Goal: Check status

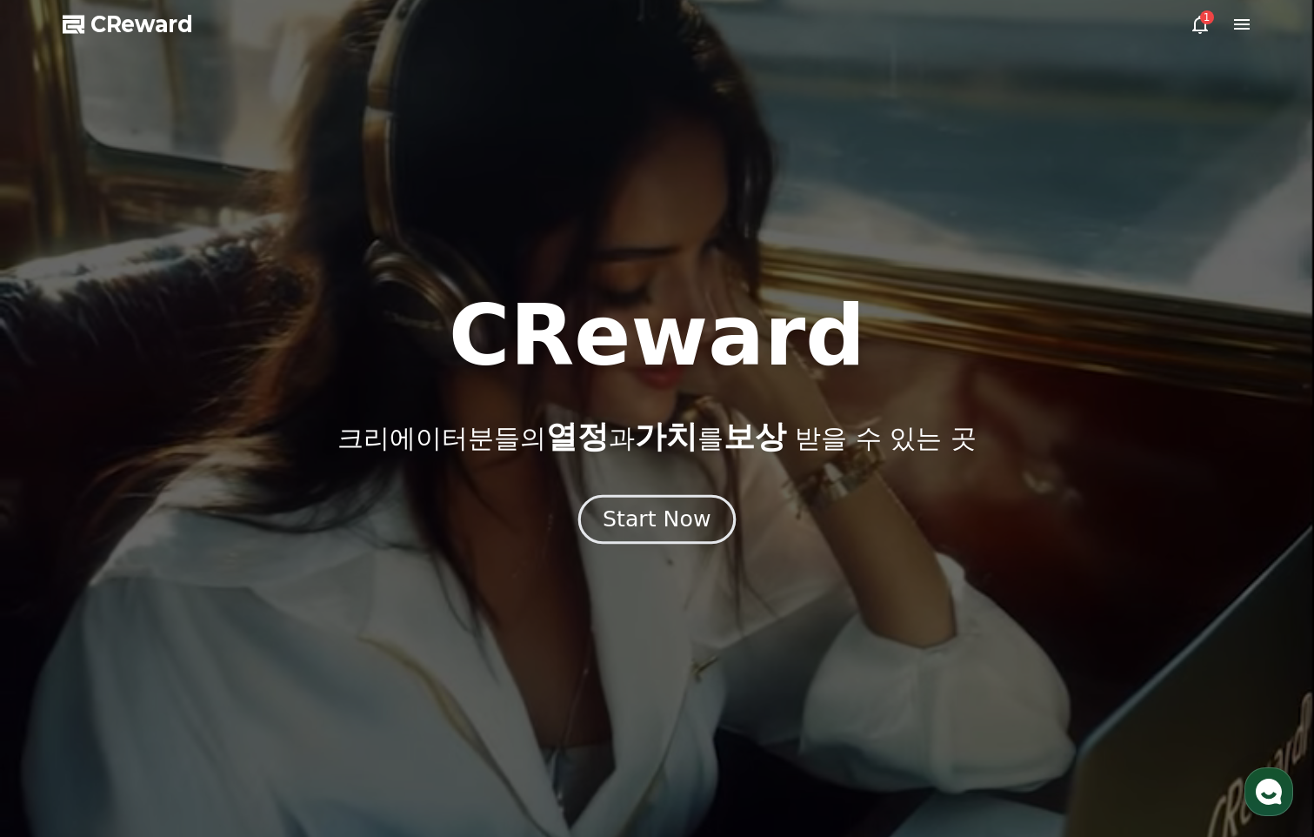
click at [665, 530] on div "Start Now" at bounding box center [657, 519] width 108 height 30
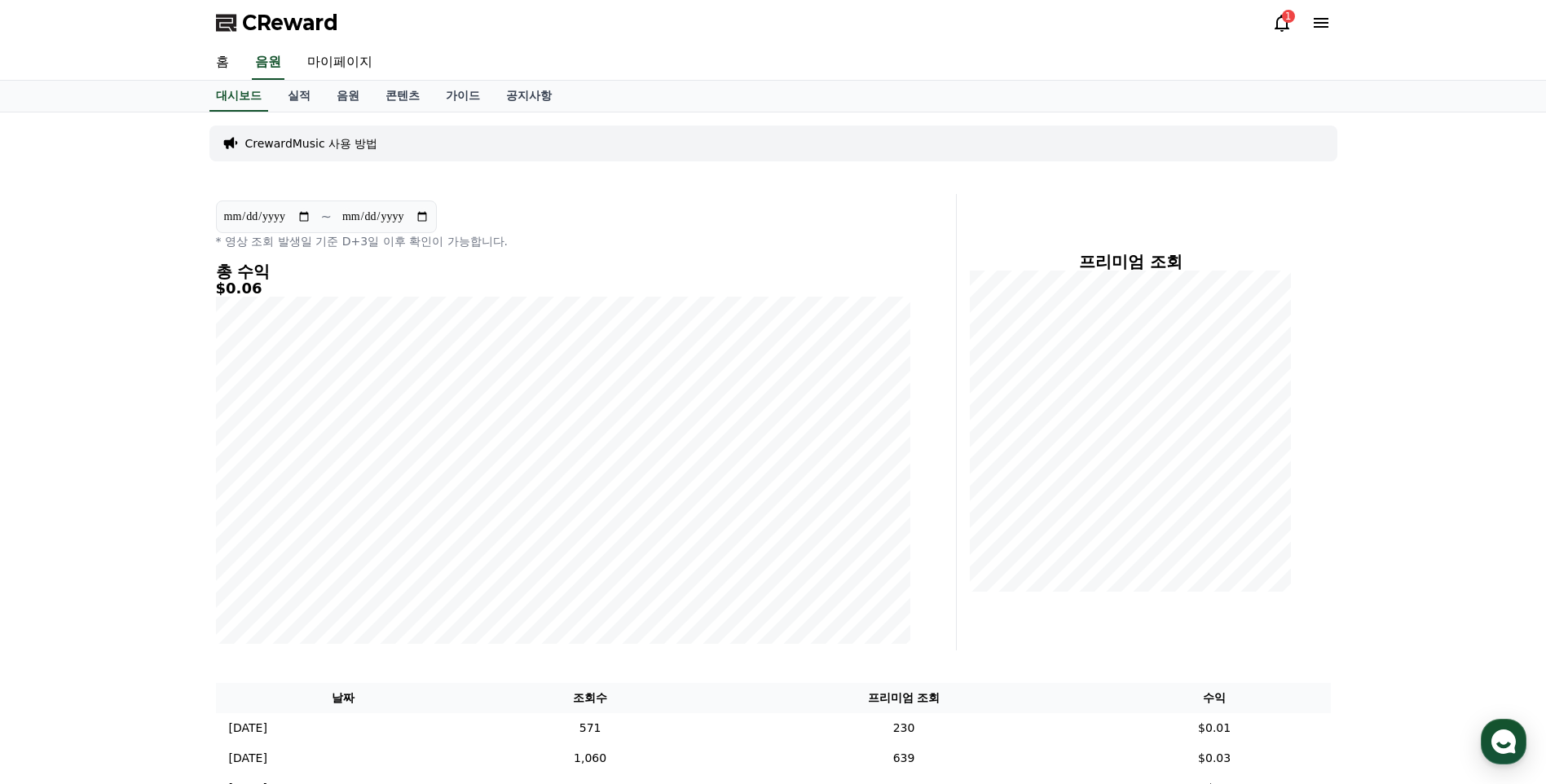
click at [1230, 26] on icon at bounding box center [1282, 22] width 20 height 20
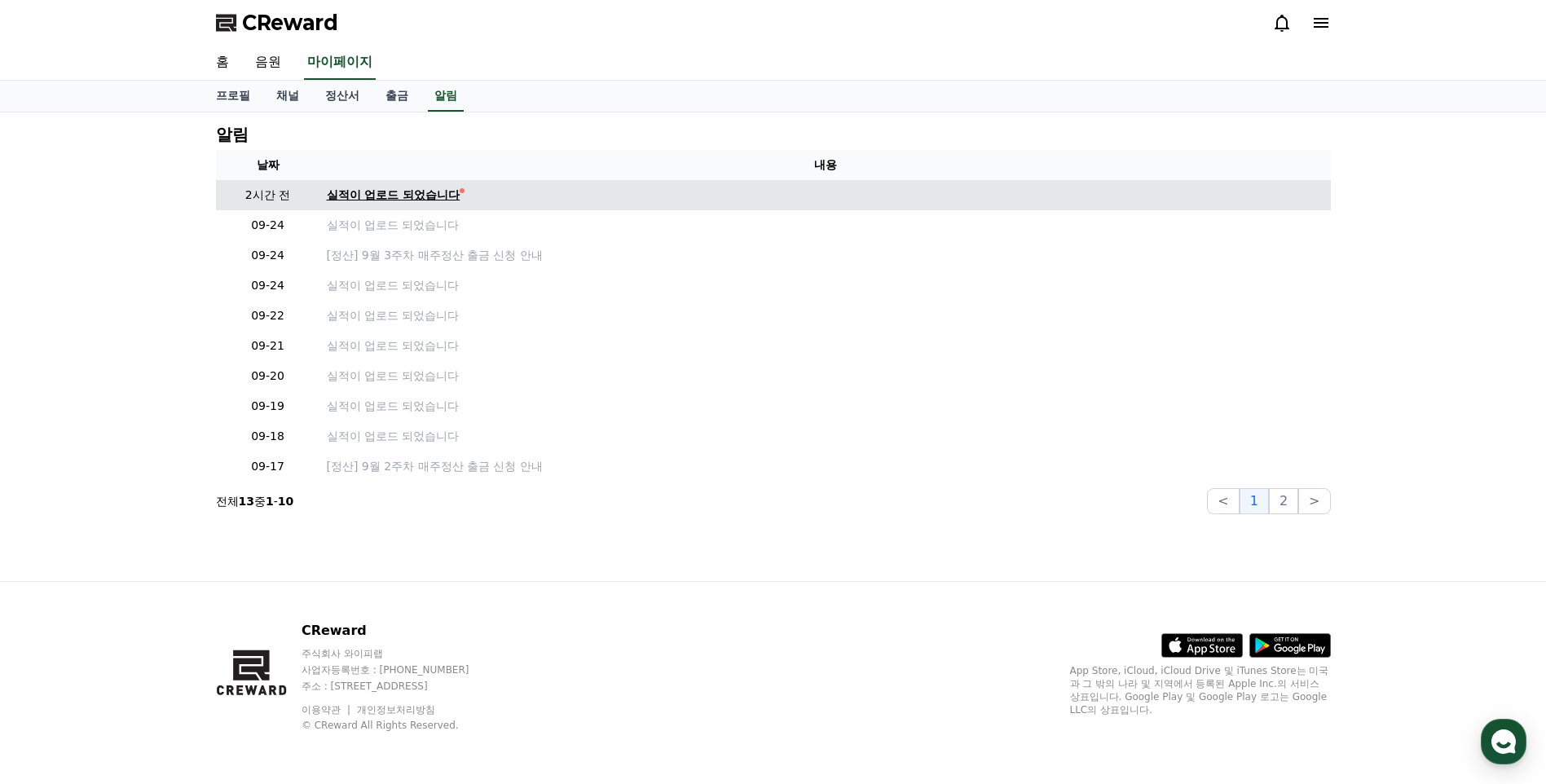
click at [416, 191] on div "실적이 업로드 되었습니다" at bounding box center [394, 195] width 134 height 17
